Goal: Task Accomplishment & Management: Manage account settings

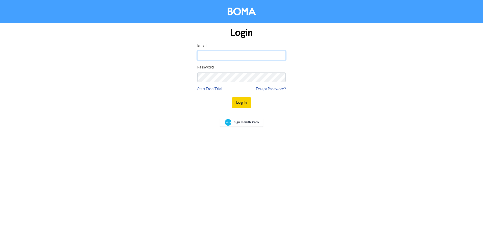
type input "[PERSON_NAME][EMAIL_ADDRESS][DOMAIN_NAME]"
click at [241, 103] on button "Log In" at bounding box center [241, 102] width 19 height 11
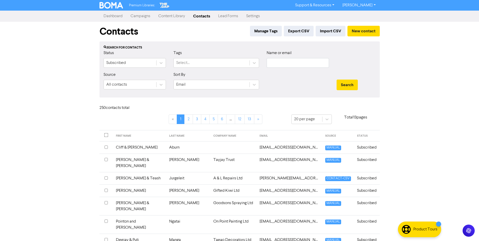
click at [106, 159] on input "checkbox" at bounding box center [106, 159] width 3 height 3
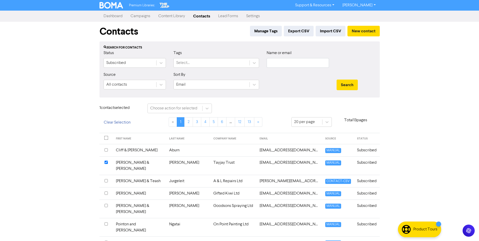
click at [106, 162] on input "checkbox" at bounding box center [106, 162] width 3 height 3
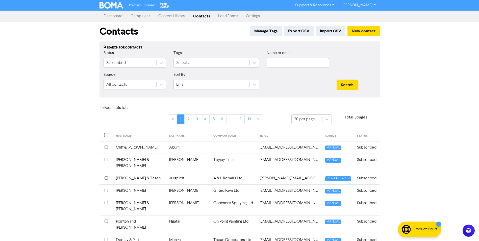
click at [106, 160] on input "checkbox" at bounding box center [106, 159] width 3 height 3
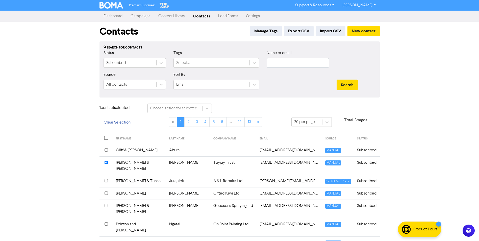
click at [106, 160] on div at bounding box center [106, 163] width 3 height 6
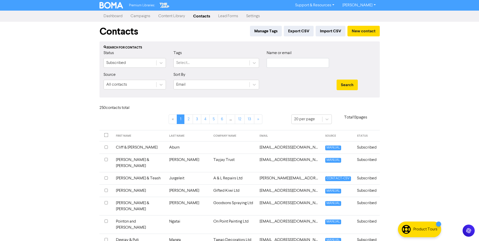
click at [124, 158] on td "[PERSON_NAME] & [PERSON_NAME]" at bounding box center [140, 163] width 54 height 18
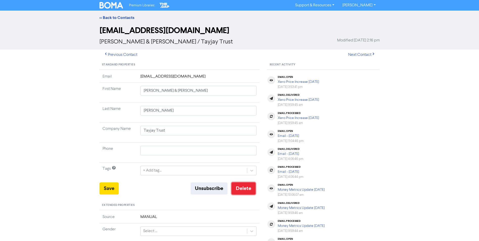
click at [244, 187] on button "Delete" at bounding box center [244, 188] width 24 height 12
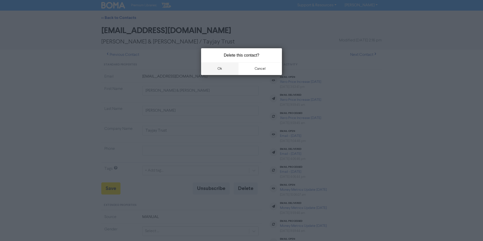
click at [216, 69] on button "ok" at bounding box center [219, 68] width 37 height 13
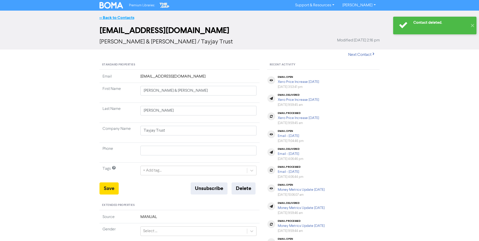
click at [120, 17] on link "<< Back to Contacts" at bounding box center [117, 17] width 35 height 5
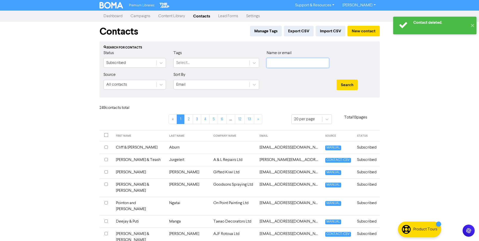
click at [278, 62] on input "text" at bounding box center [298, 63] width 62 height 10
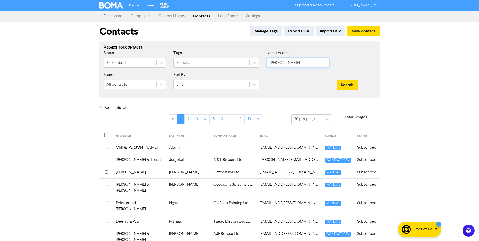
type input "[PERSON_NAME]"
click at [337, 80] on button "Search" at bounding box center [347, 85] width 21 height 11
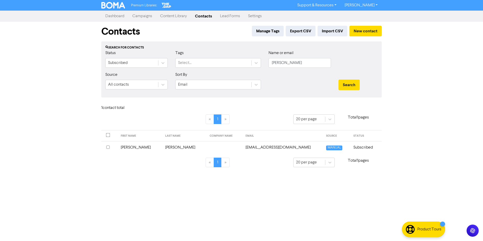
click at [107, 148] on input "checkbox" at bounding box center [107, 147] width 3 height 3
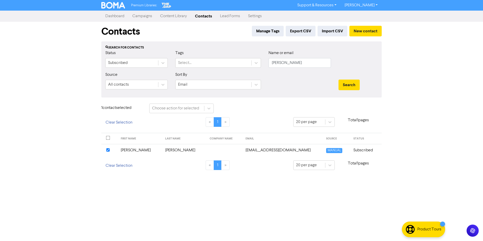
click at [108, 150] on input "checkbox" at bounding box center [107, 149] width 3 height 3
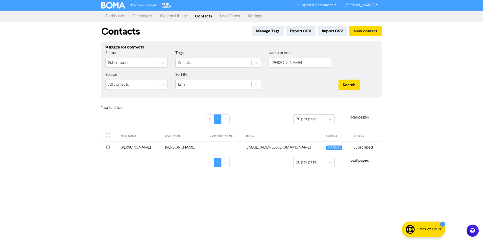
click at [128, 148] on td "[PERSON_NAME]" at bounding box center [140, 147] width 44 height 12
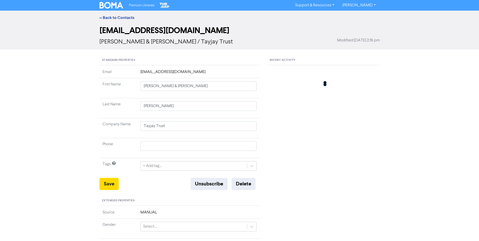
type input "[PERSON_NAME]"
type input "[PHONE_NUMBER]"
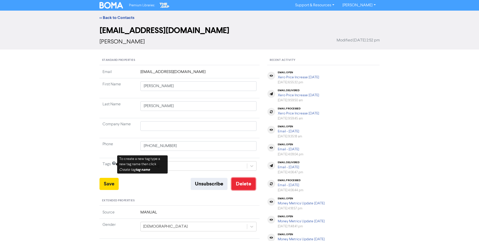
click at [236, 183] on button "Delete" at bounding box center [244, 184] width 24 height 12
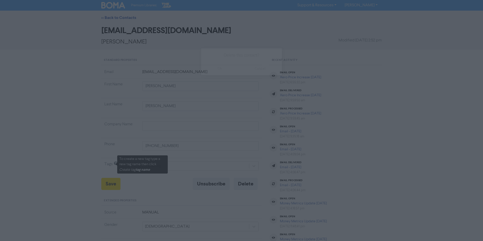
click at [217, 71] on button "ok" at bounding box center [219, 68] width 37 height 13
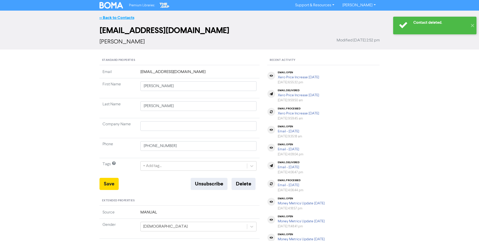
click at [110, 16] on link "<< Back to Contacts" at bounding box center [117, 17] width 35 height 5
